Goal: Transaction & Acquisition: Obtain resource

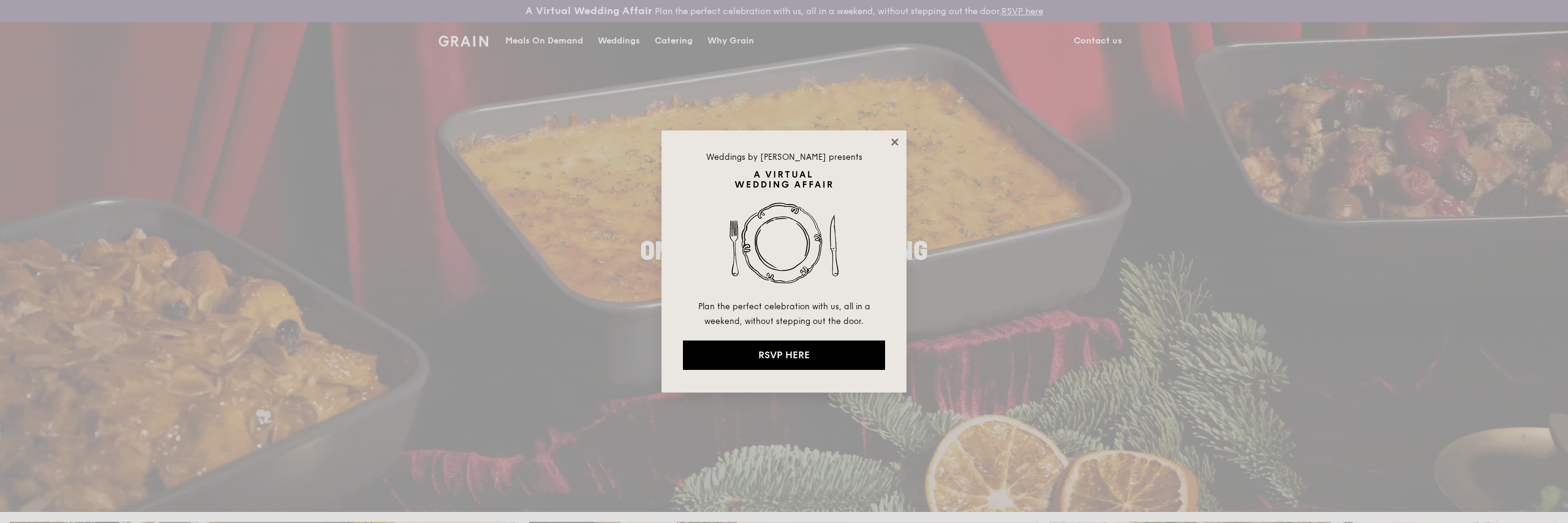
click at [894, 144] on icon at bounding box center [894, 142] width 11 height 11
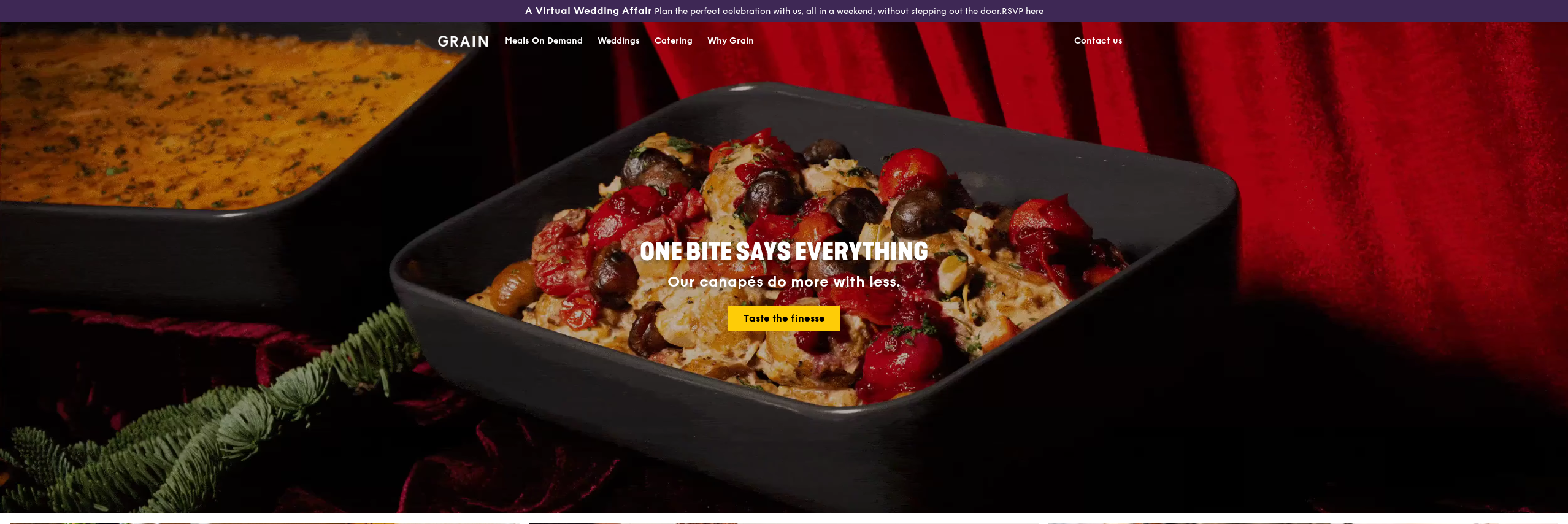
click at [682, 39] on div "Catering" at bounding box center [673, 41] width 38 height 37
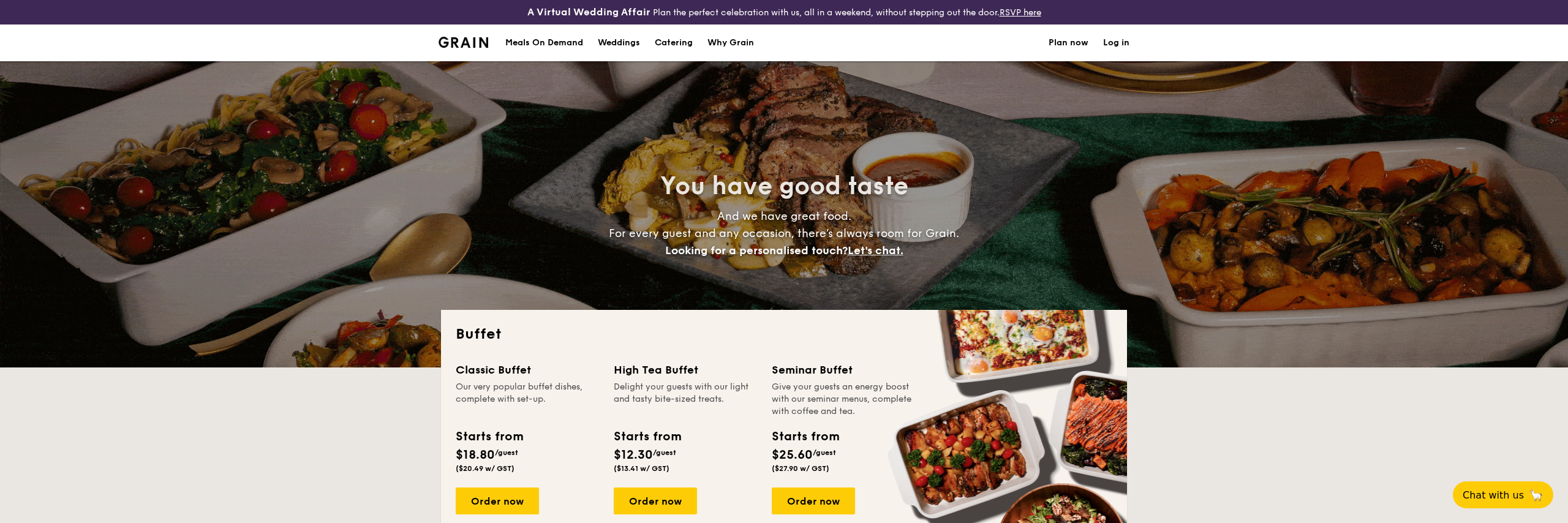
select select
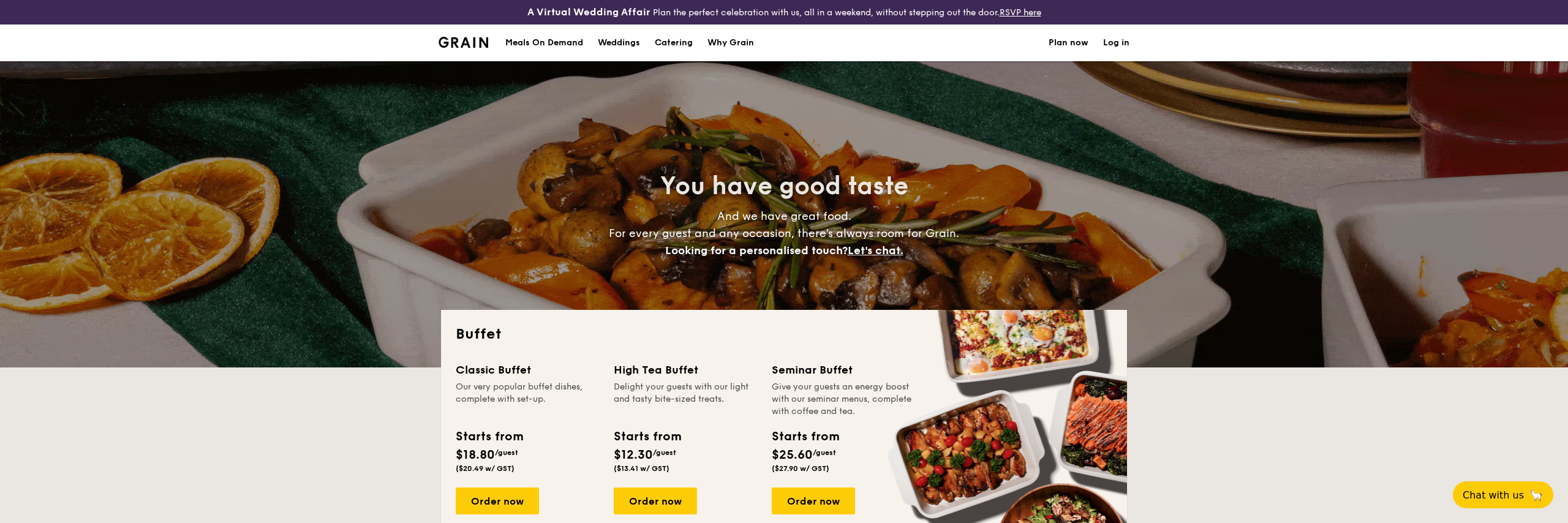
click at [552, 264] on div "You have good taste And we have great food. For every guest and any occasion, t…" at bounding box center [784, 214] width 686 height 306
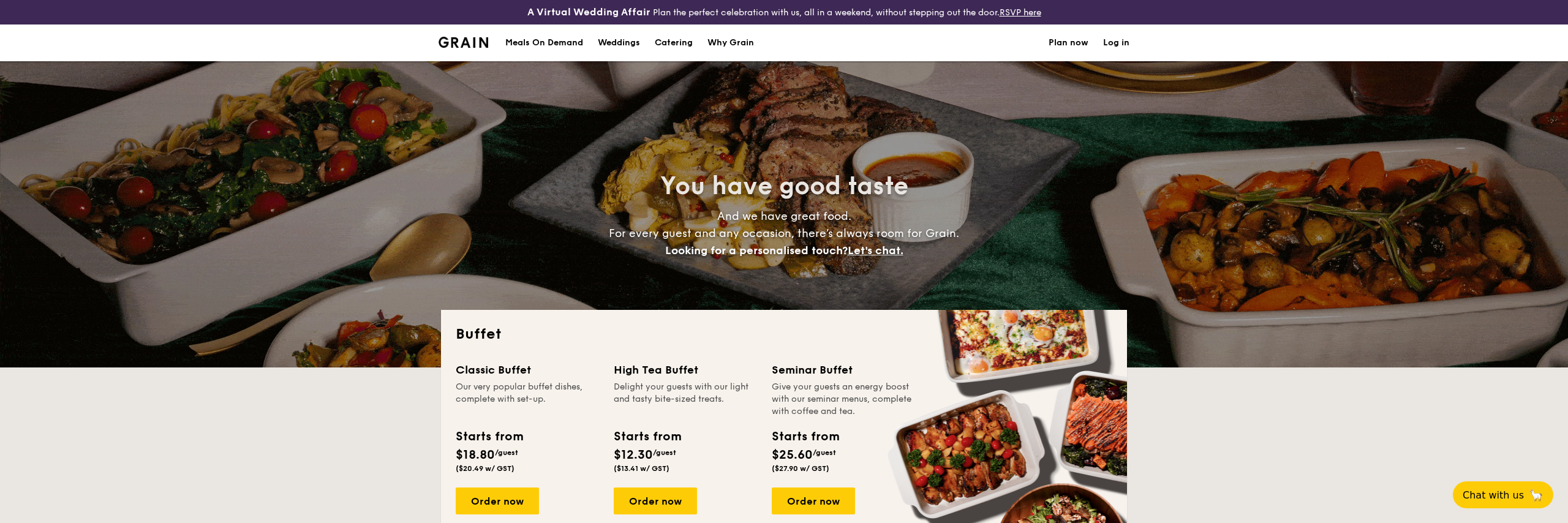
click at [1242, 267] on div "You have good taste And we have great food. For every guest and any occasion, t…" at bounding box center [784, 214] width 1568 height 306
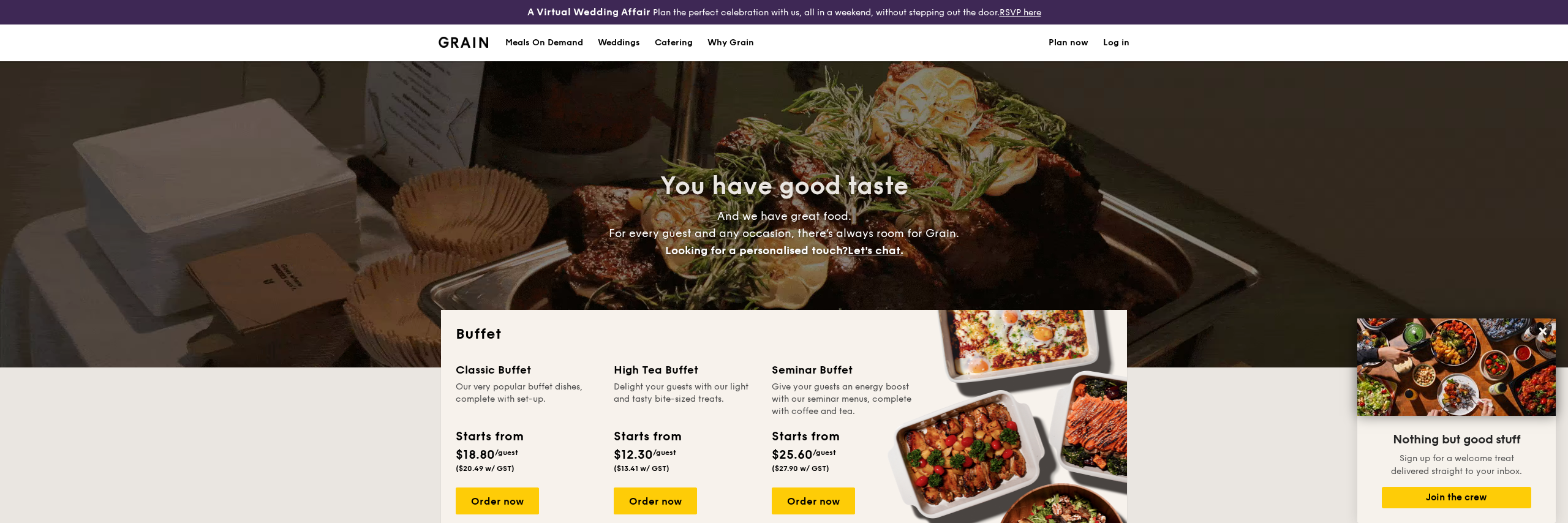
click at [558, 42] on div "Meals On Demand" at bounding box center [544, 43] width 78 height 37
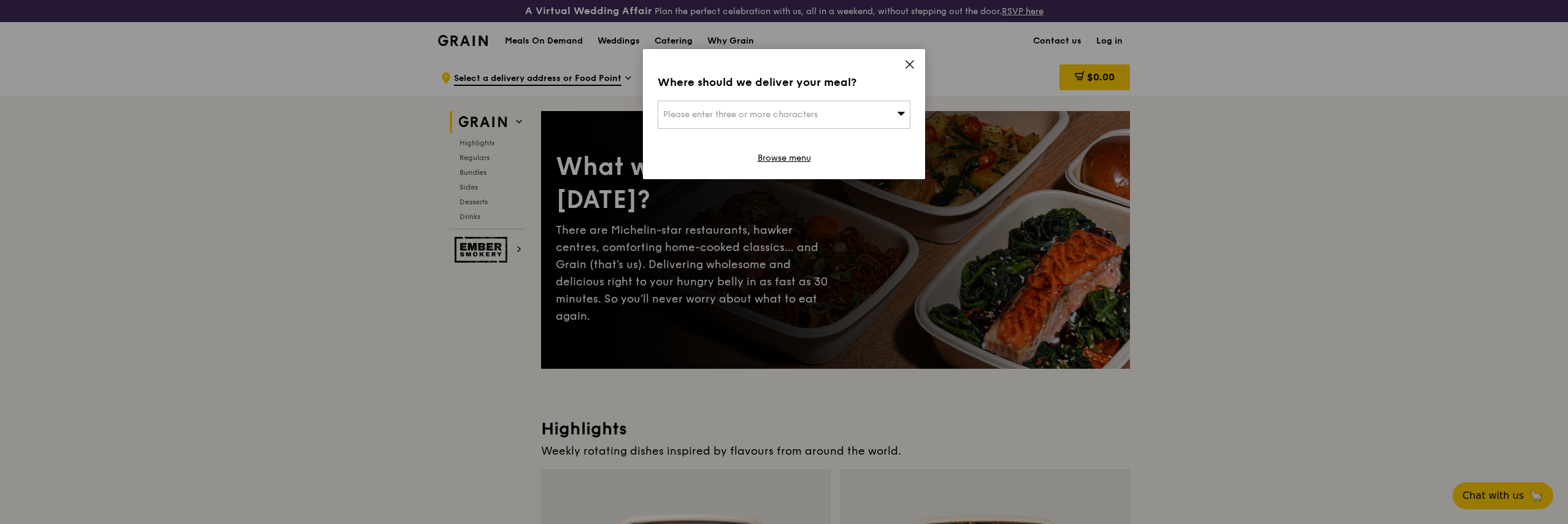
click at [907, 66] on icon at bounding box center [909, 64] width 11 height 11
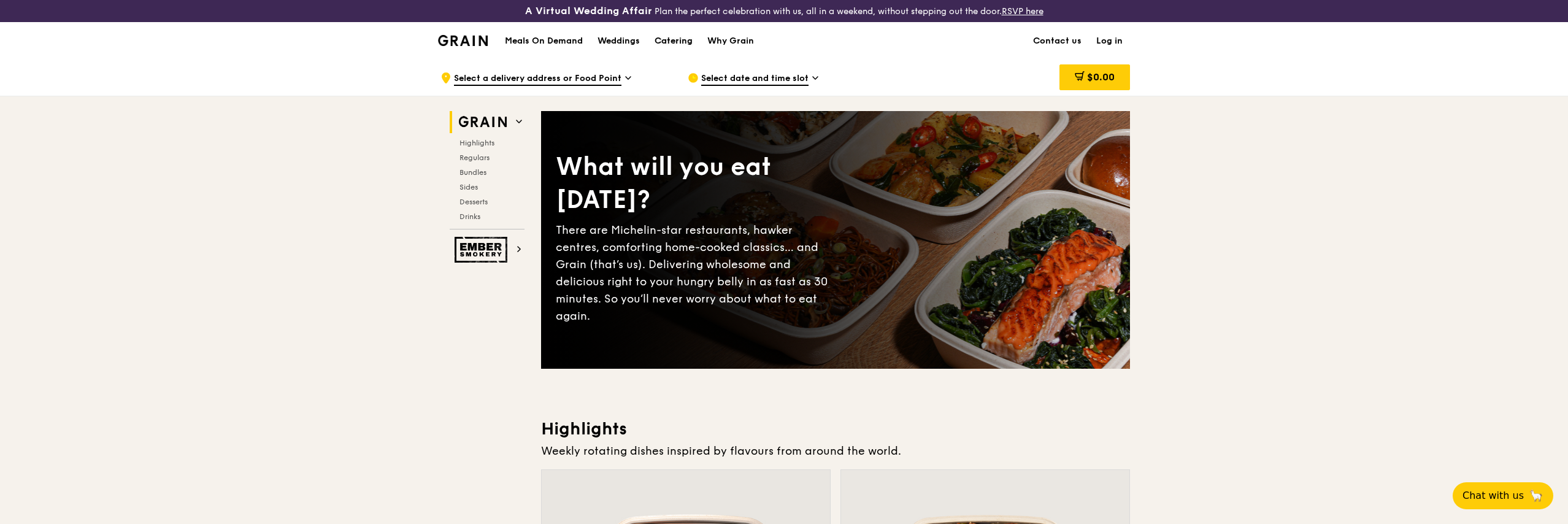
click at [679, 43] on div "Catering" at bounding box center [673, 41] width 38 height 37
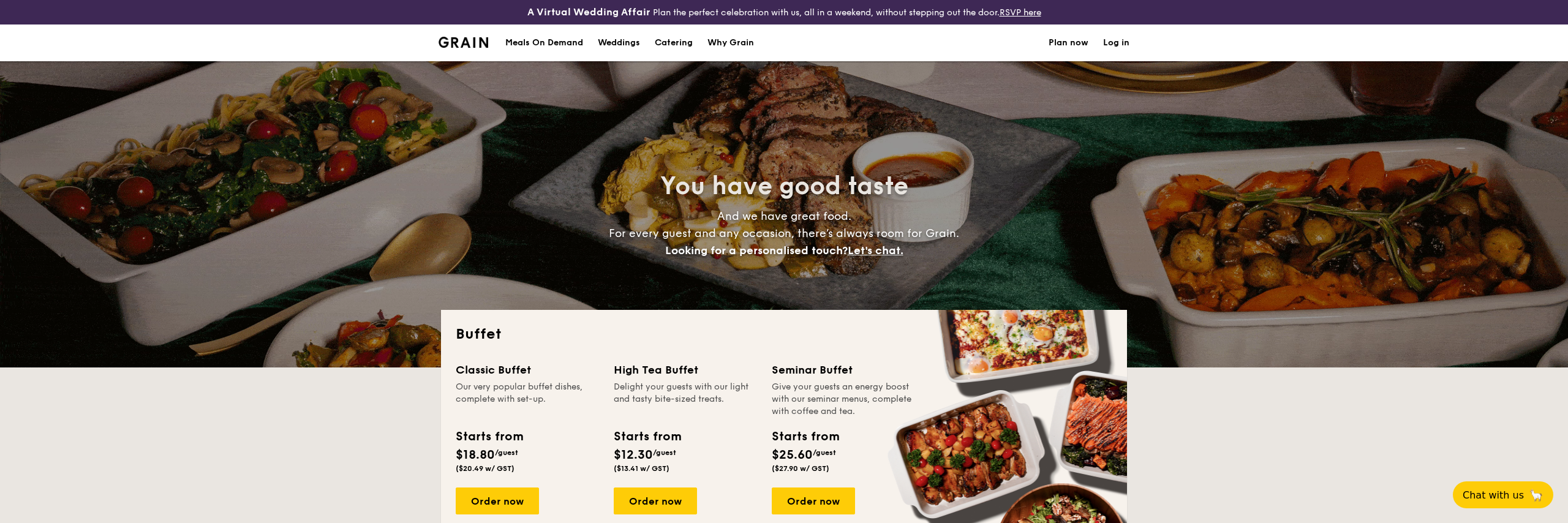
select select
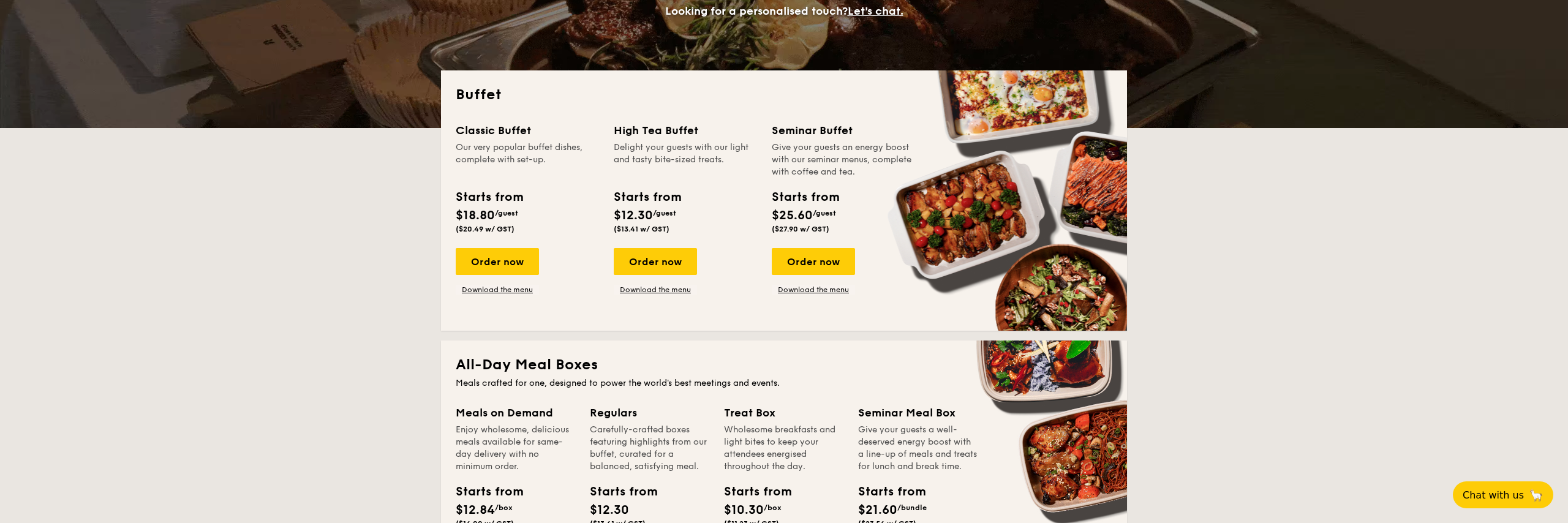
scroll to position [242, 0]
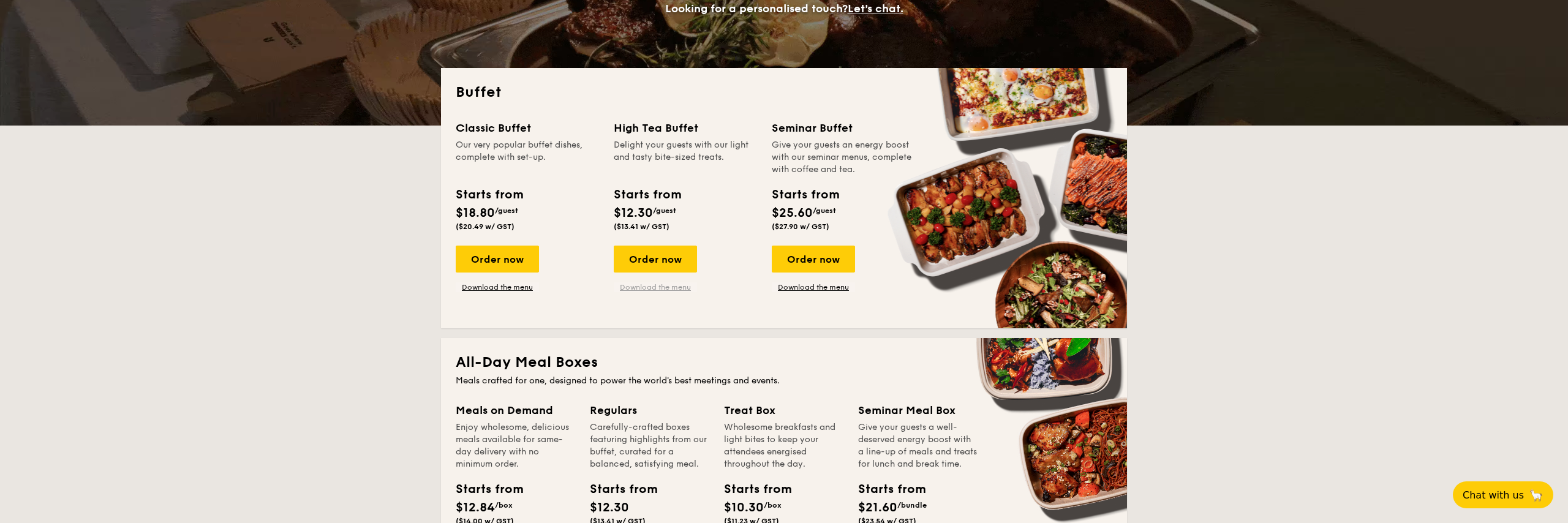
click at [662, 283] on link "Download the menu" at bounding box center [655, 287] width 83 height 10
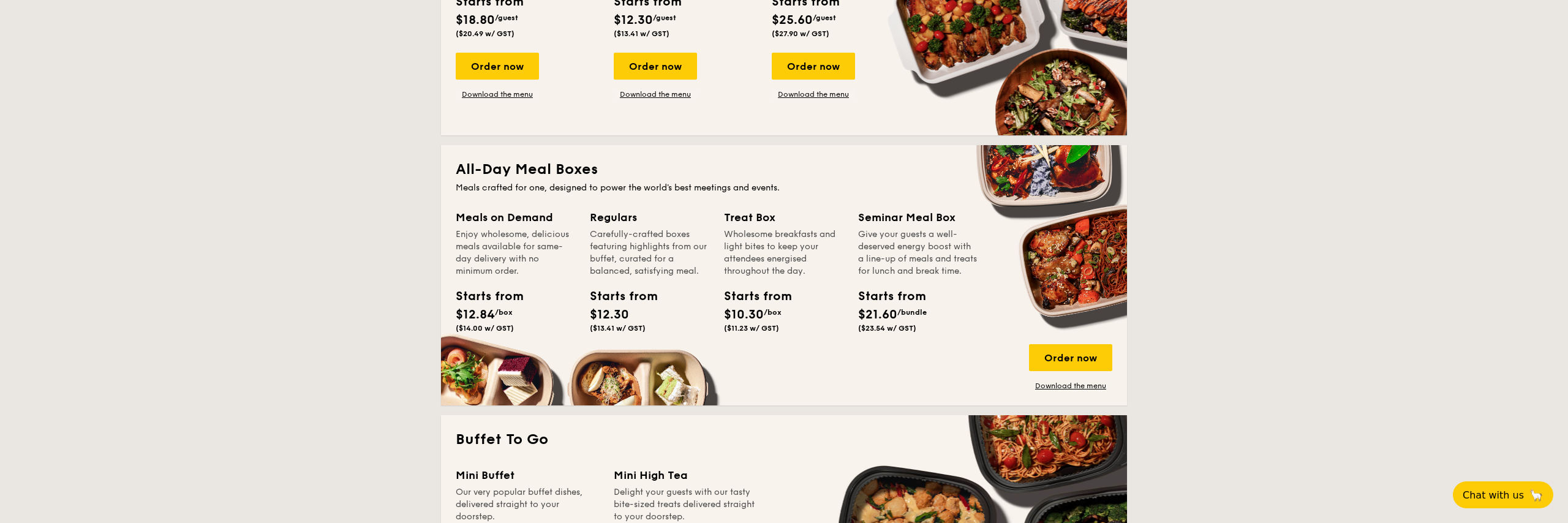
scroll to position [432, 0]
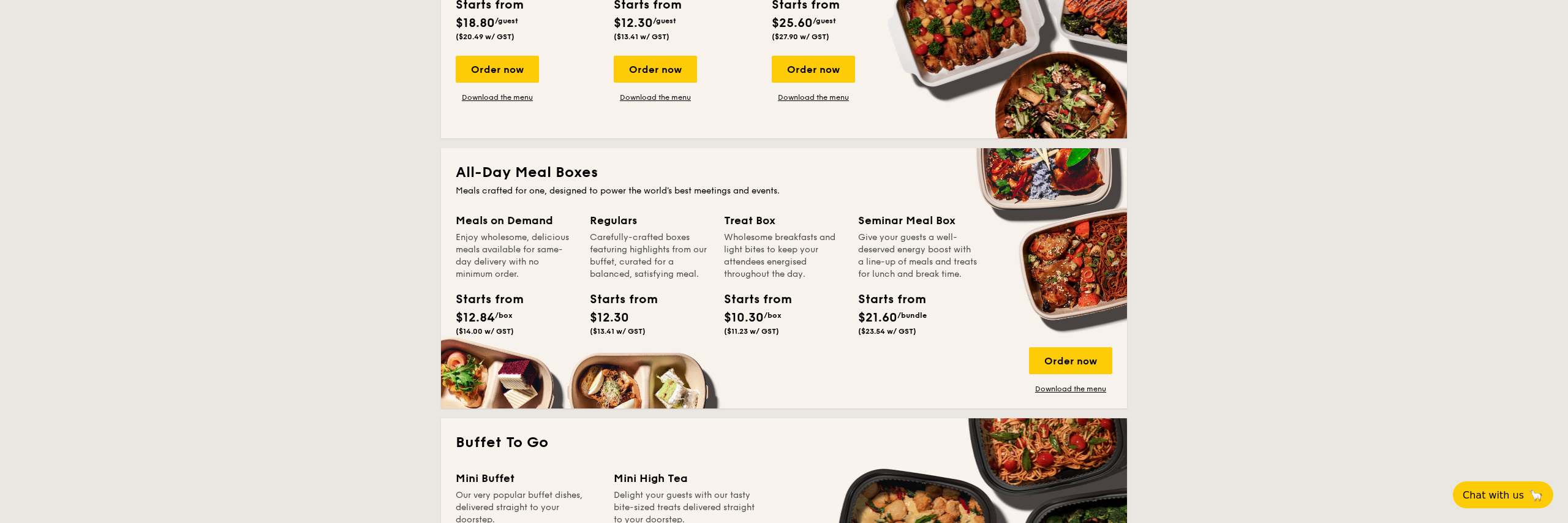
click at [754, 320] on span "$10.30" at bounding box center [744, 317] width 40 height 14
click at [764, 226] on div "Treat Box" at bounding box center [784, 220] width 120 height 17
click at [1099, 389] on link "Download the menu" at bounding box center [1071, 389] width 83 height 10
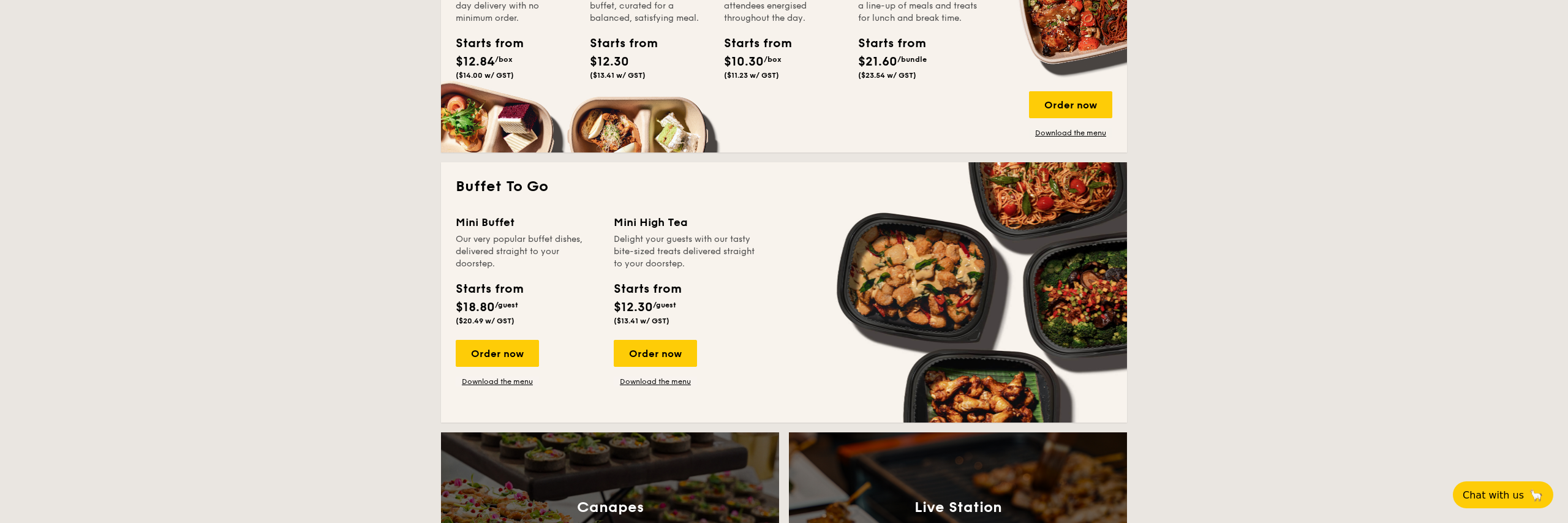
scroll to position [690, 0]
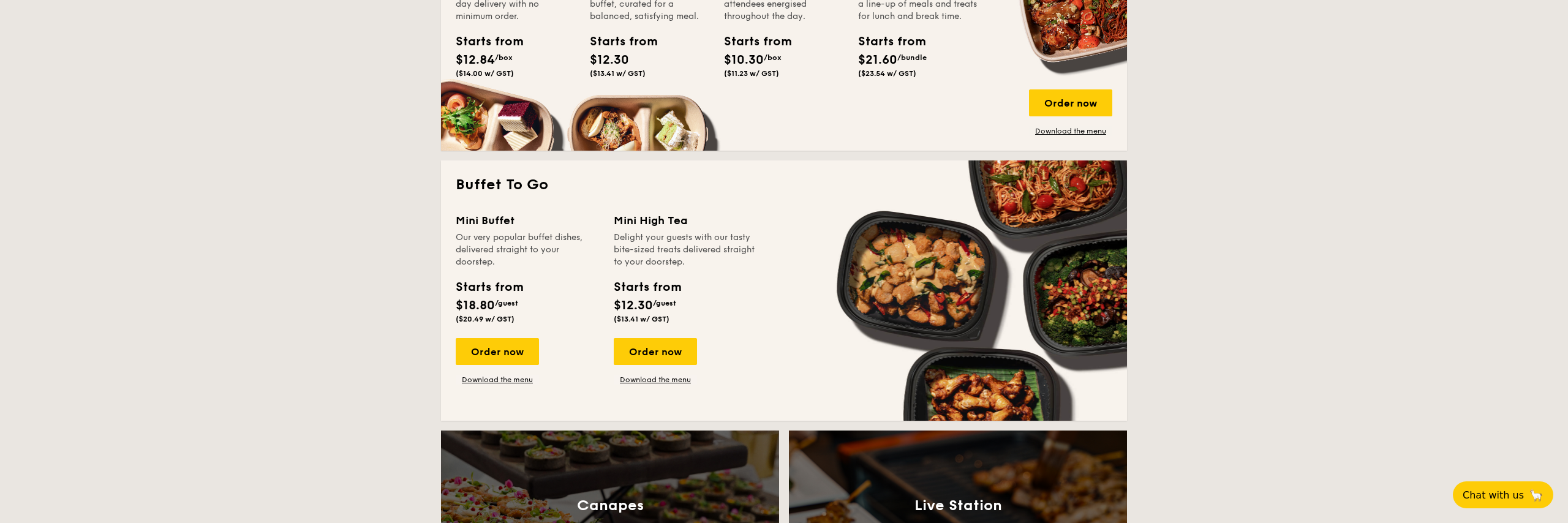
drag, startPoint x: 541, startPoint y: 229, endPoint x: 531, endPoint y: 288, distance: 59.8
click at [531, 288] on div "Mini Buffet Our very popular buffet dishes, delivered straight to your doorstep…" at bounding box center [527, 270] width 144 height 117
click at [531, 288] on div "Starts from $18.80 /guest ($20.49 w/ GST)" at bounding box center [527, 303] width 153 height 50
click at [761, 286] on div "Starts from $12.30 /guest ($13.41 w/ GST)" at bounding box center [685, 303] width 153 height 50
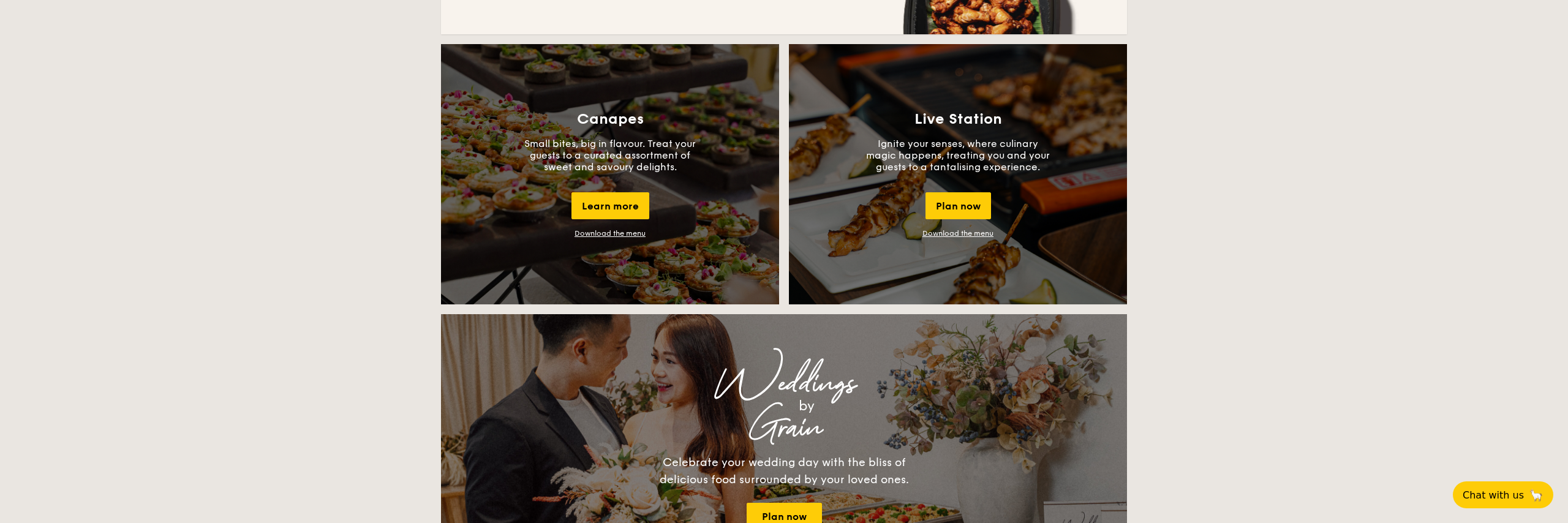
scroll to position [1075, 0]
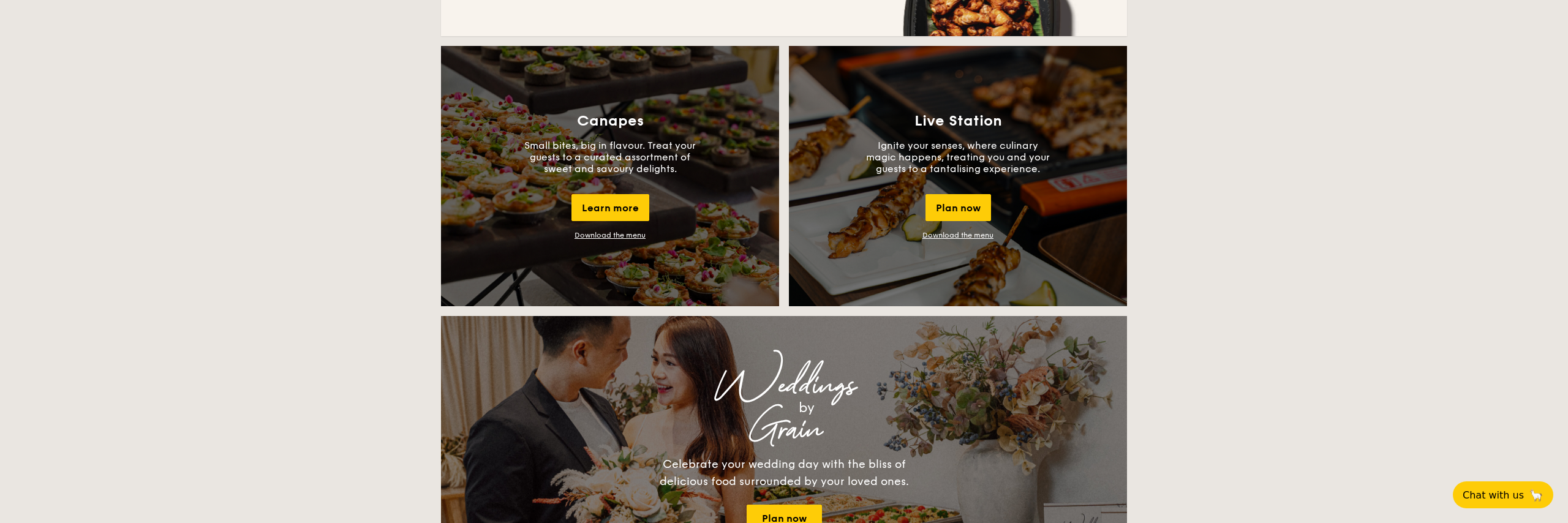
click at [940, 236] on link "Download the menu" at bounding box center [958, 236] width 71 height 9
click at [586, 238] on link "Download the menu" at bounding box center [610, 236] width 71 height 9
click at [393, 258] on div "Buffet Classic Buffet Our very popular buffet dishes, complete with set-up. Sta…" at bounding box center [784, 431] width 1568 height 2392
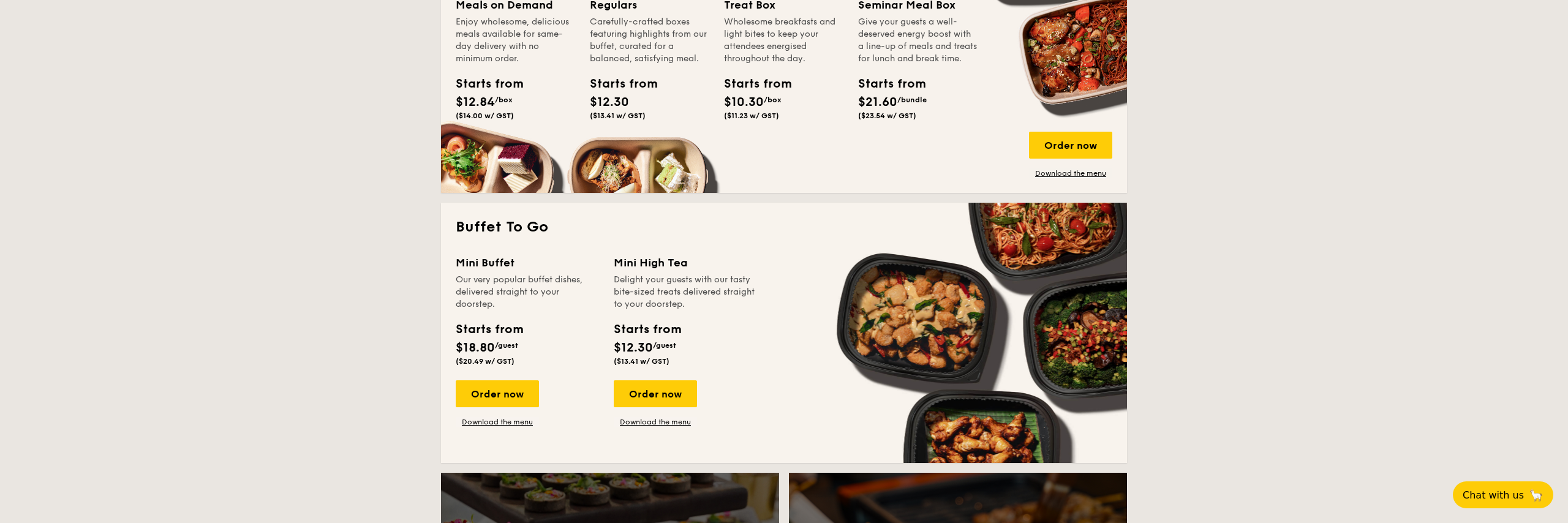
scroll to position [590, 0]
